Goal: Transaction & Acquisition: Purchase product/service

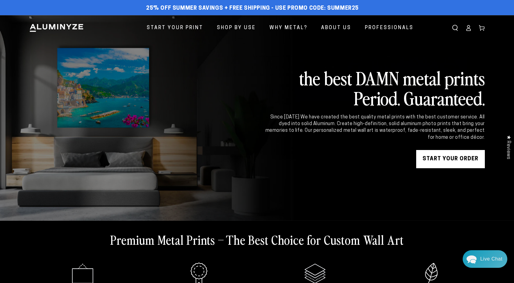
click at [451, 156] on link "START YOUR Order" at bounding box center [451, 159] width 69 height 18
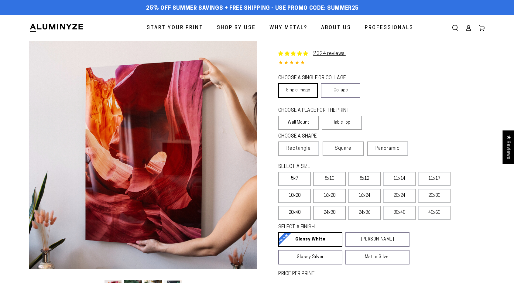
select select "**********"
click at [297, 92] on link "Single Image" at bounding box center [298, 90] width 40 height 15
click at [302, 127] on label "Wall Mount" at bounding box center [298, 123] width 40 height 14
click at [305, 154] on label "Rectangle" at bounding box center [298, 149] width 41 height 14
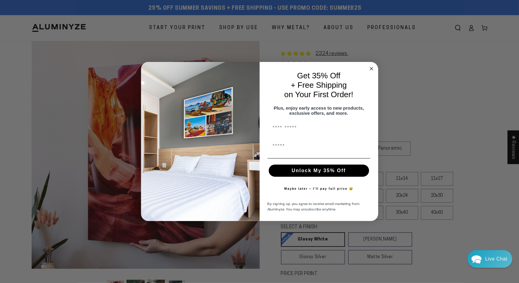
click at [372, 65] on circle "Close dialog" at bounding box center [371, 68] width 7 height 7
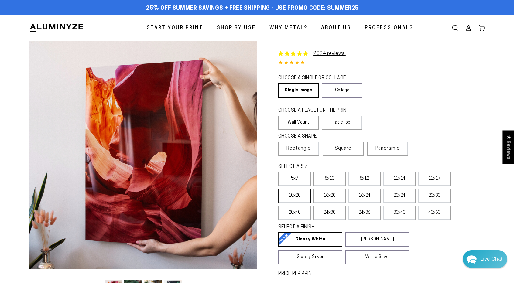
click at [294, 194] on label "10x20" at bounding box center [294, 196] width 33 height 14
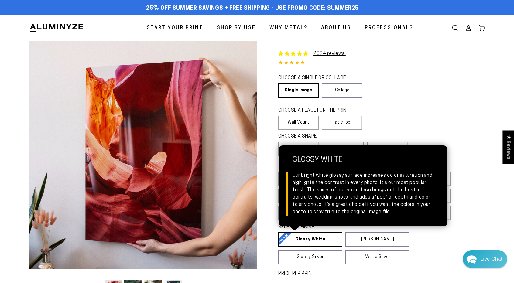
click at [312, 242] on link "Glossy White Glossy White Our bright white glossy surface increases color satur…" at bounding box center [310, 240] width 64 height 15
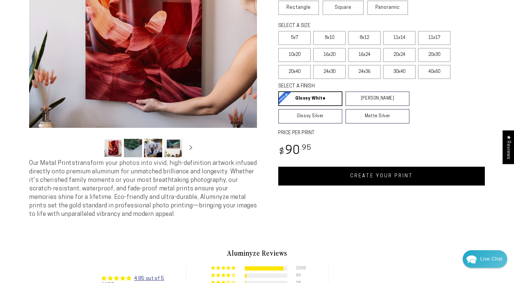
scroll to position [152, 0]
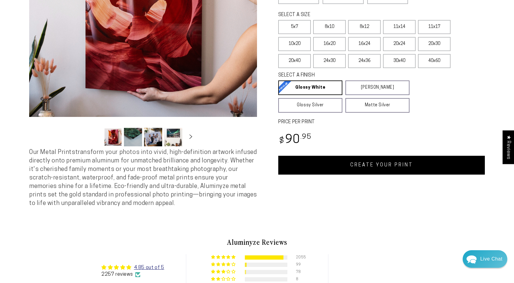
click at [375, 165] on link "CREATE YOUR PRINT" at bounding box center [381, 165] width 207 height 19
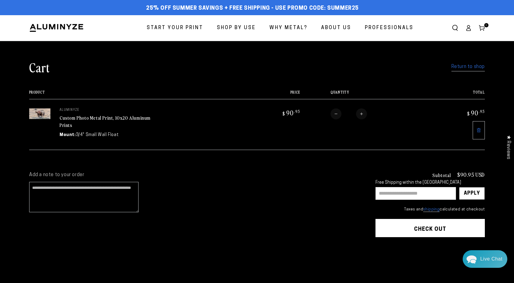
click at [393, 190] on input "text" at bounding box center [416, 193] width 81 height 13
type input "****"
click at [473, 190] on div "Apply" at bounding box center [472, 194] width 16 height 12
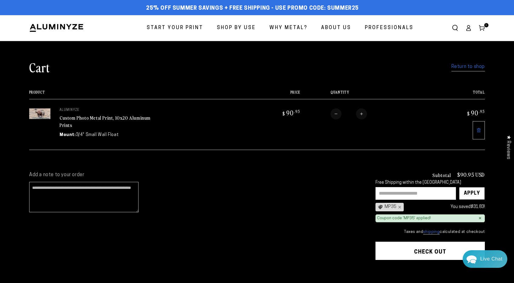
click at [429, 253] on button "Check out" at bounding box center [430, 251] width 109 height 18
